Goal: Navigation & Orientation: Find specific page/section

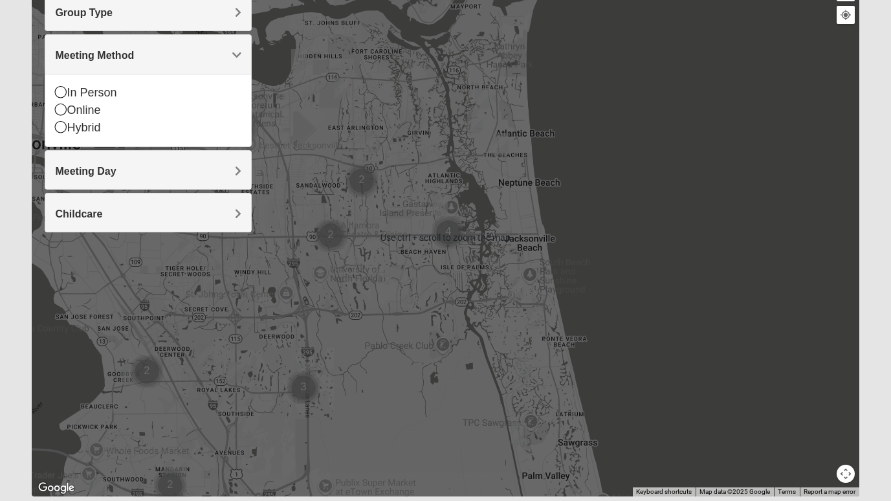
scroll to position [212, 0]
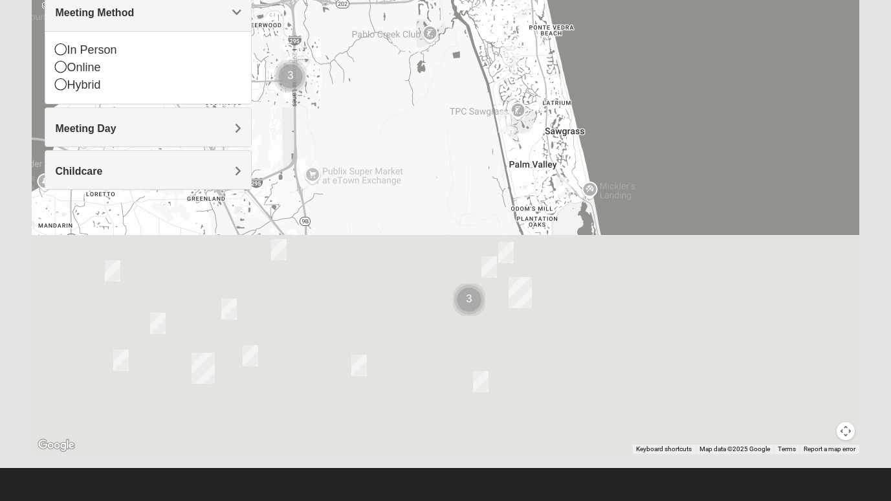
drag, startPoint x: 447, startPoint y: 285, endPoint x: 433, endPoint y: 1, distance: 284.3
click at [433, 1] on div at bounding box center [445, 194] width 827 height 517
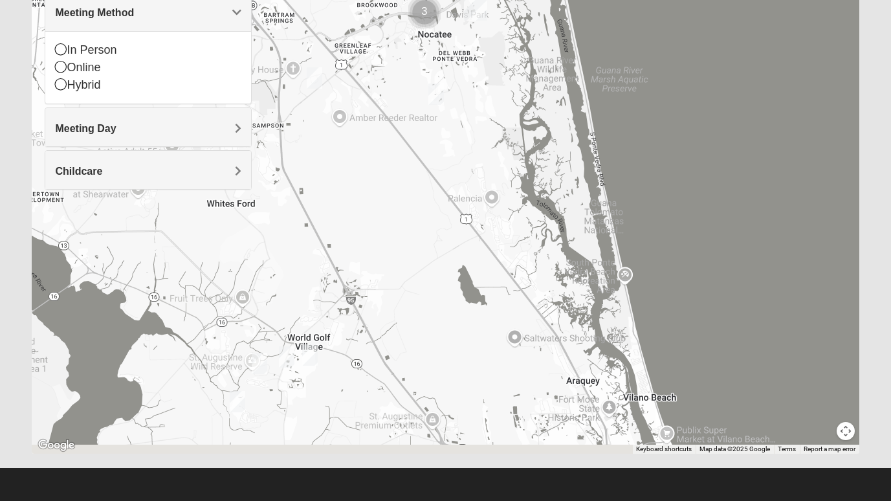
drag, startPoint x: 513, startPoint y: 279, endPoint x: 468, endPoint y: 0, distance: 283.1
click at [468, 0] on img "Ponte Vedra" at bounding box center [475, 5] width 23 height 31
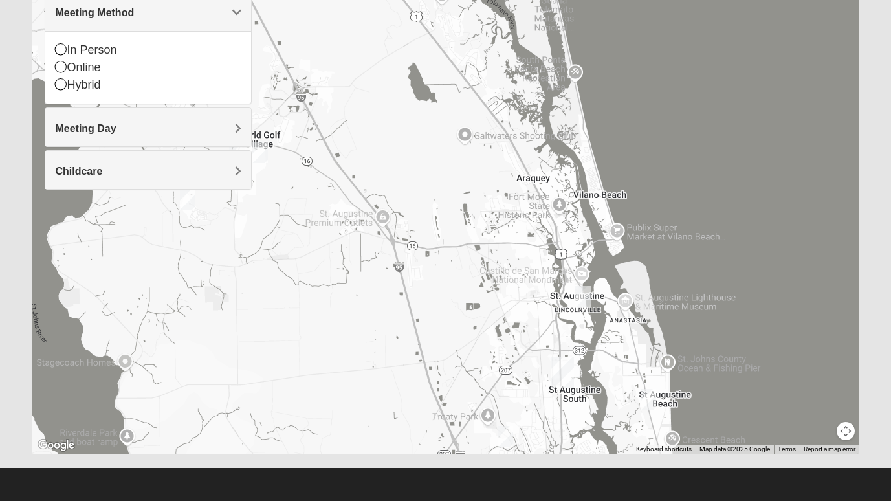
drag, startPoint x: 545, startPoint y: 261, endPoint x: 494, endPoint y: 67, distance: 200.8
click at [494, 67] on div at bounding box center [445, 194] width 827 height 517
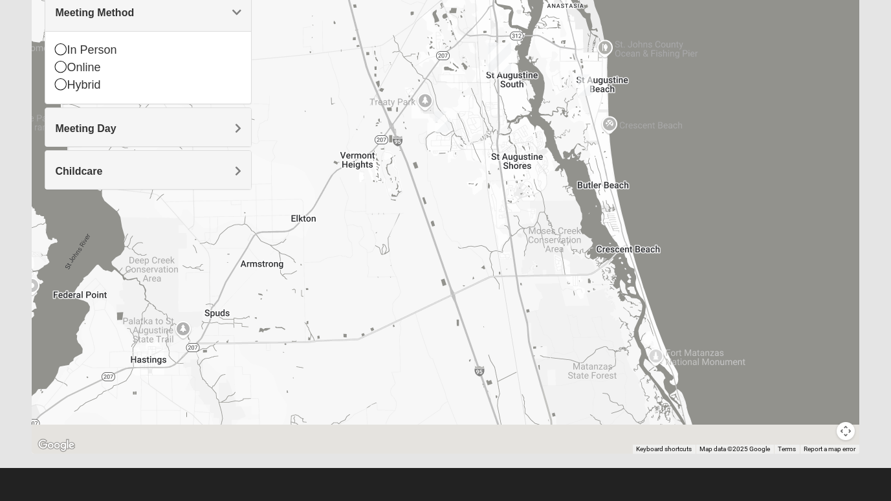
drag, startPoint x: 501, startPoint y: 342, endPoint x: 431, endPoint y: 36, distance: 313.3
click at [431, 36] on div at bounding box center [445, 194] width 827 height 517
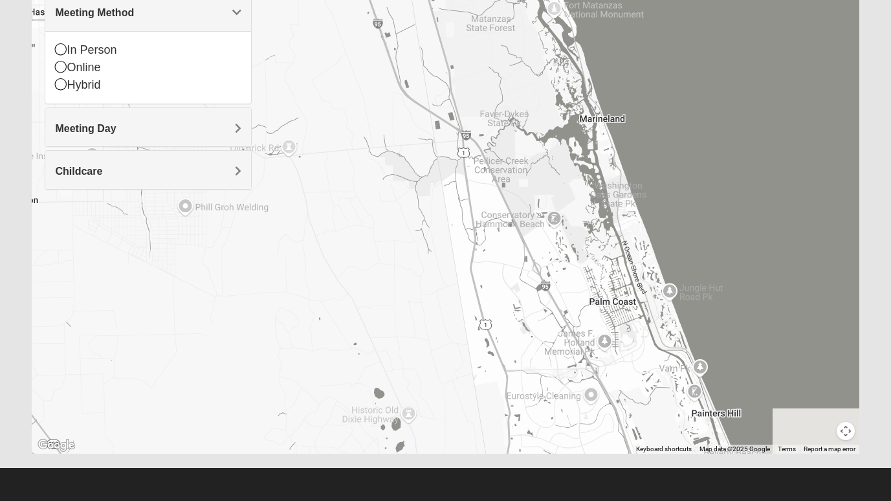
drag, startPoint x: 502, startPoint y: 310, endPoint x: 402, endPoint y: 9, distance: 317.4
click at [402, 9] on div at bounding box center [445, 194] width 827 height 517
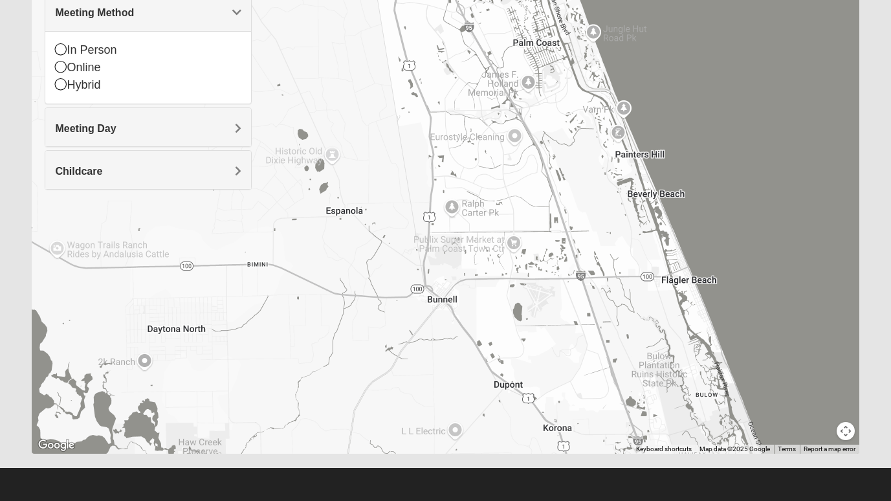
drag, startPoint x: 563, startPoint y: 384, endPoint x: 466, endPoint y: 85, distance: 314.8
click at [466, 85] on div at bounding box center [445, 194] width 827 height 517
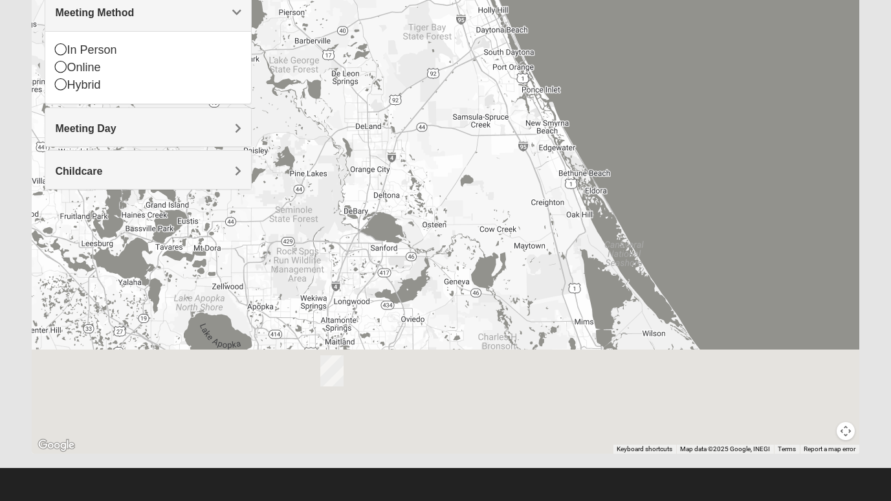
drag, startPoint x: 521, startPoint y: 309, endPoint x: 459, endPoint y: 83, distance: 234.7
click at [459, 83] on div at bounding box center [445, 194] width 827 height 517
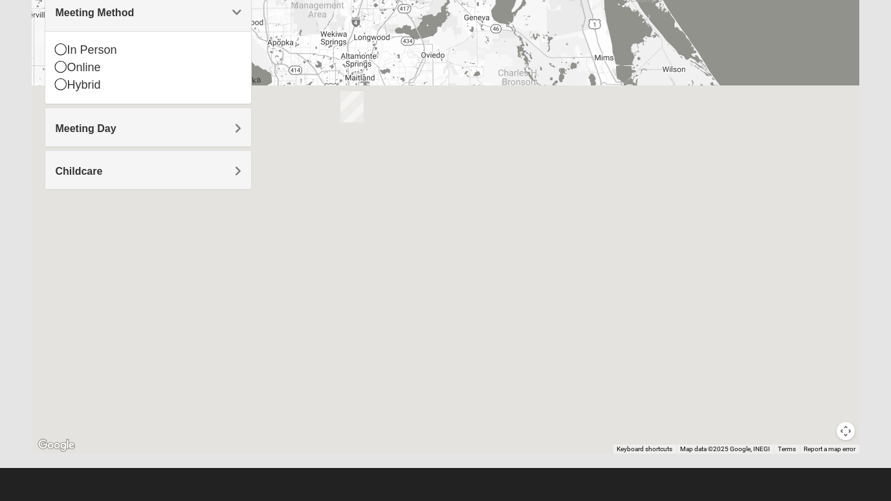
drag, startPoint x: 475, startPoint y: 323, endPoint x: 495, endPoint y: 54, distance: 270.4
click at [495, 54] on div at bounding box center [445, 194] width 827 height 517
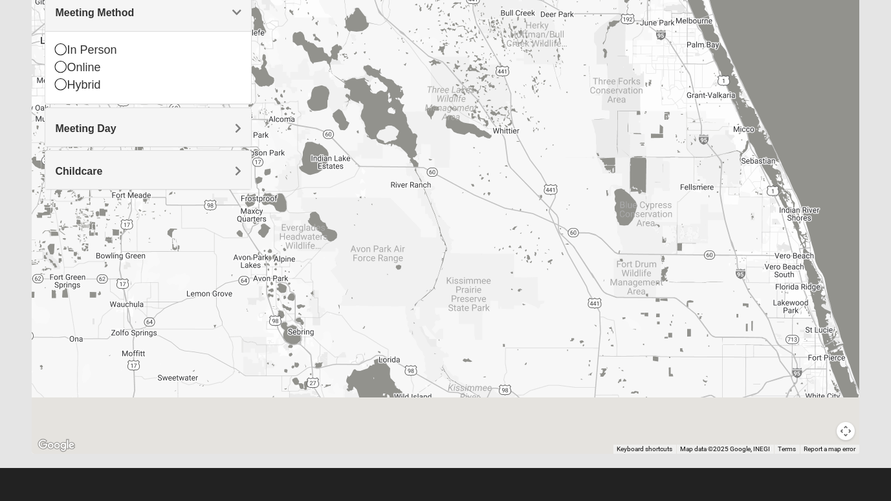
drag, startPoint x: 536, startPoint y: 352, endPoint x: 514, endPoint y: 3, distance: 350.0
click at [514, 3] on div at bounding box center [445, 194] width 827 height 517
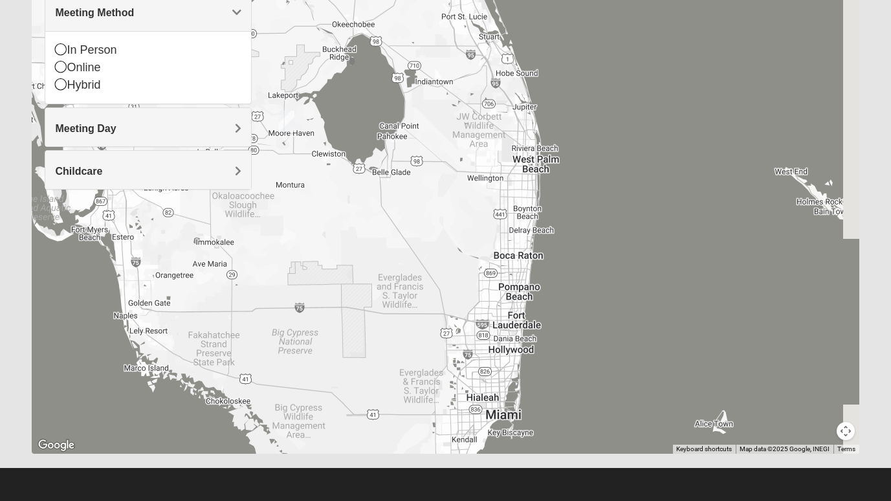
drag, startPoint x: 694, startPoint y: 184, endPoint x: 501, endPoint y: 186, distance: 193.4
click at [501, 186] on div at bounding box center [445, 194] width 827 height 517
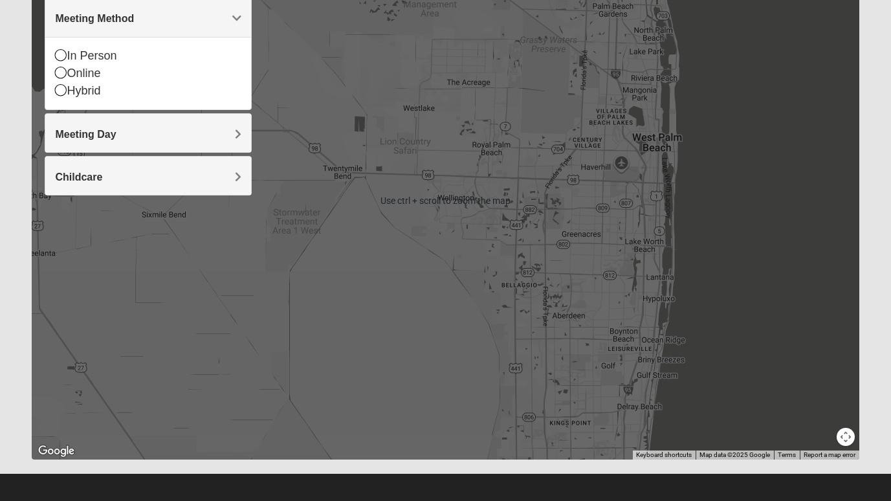
scroll to position [204, 0]
